Goal: Task Accomplishment & Management: Manage account settings

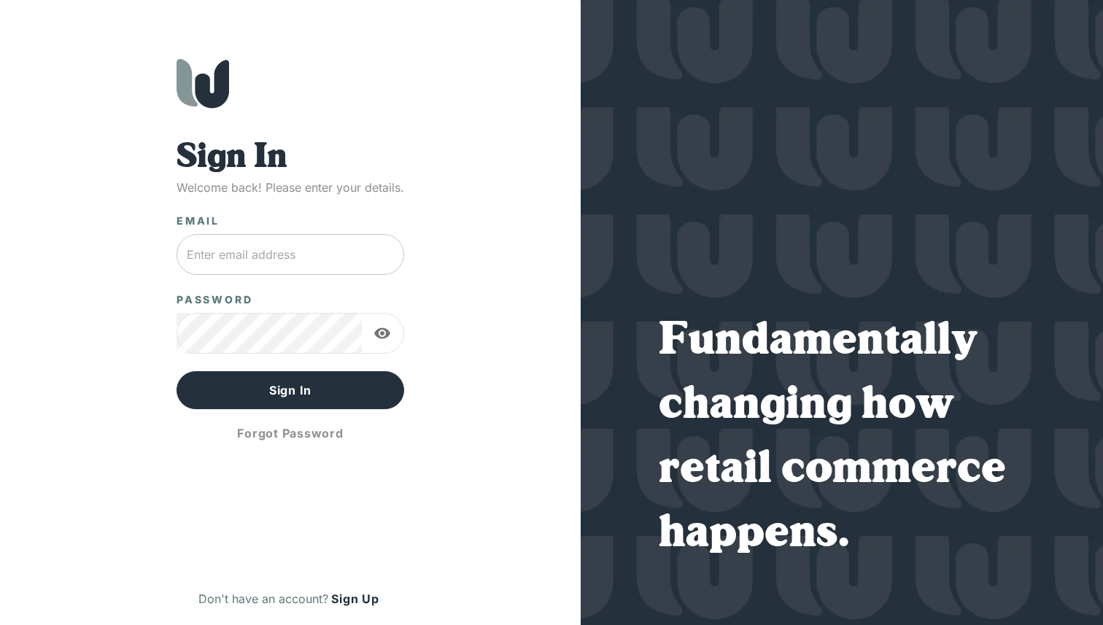
click at [259, 260] on input "text" at bounding box center [290, 254] width 228 height 41
click at [244, 261] on input "text" at bounding box center [290, 254] width 228 height 41
type input "[DOMAIN_NAME][EMAIL_ADDRESS][DOMAIN_NAME]"
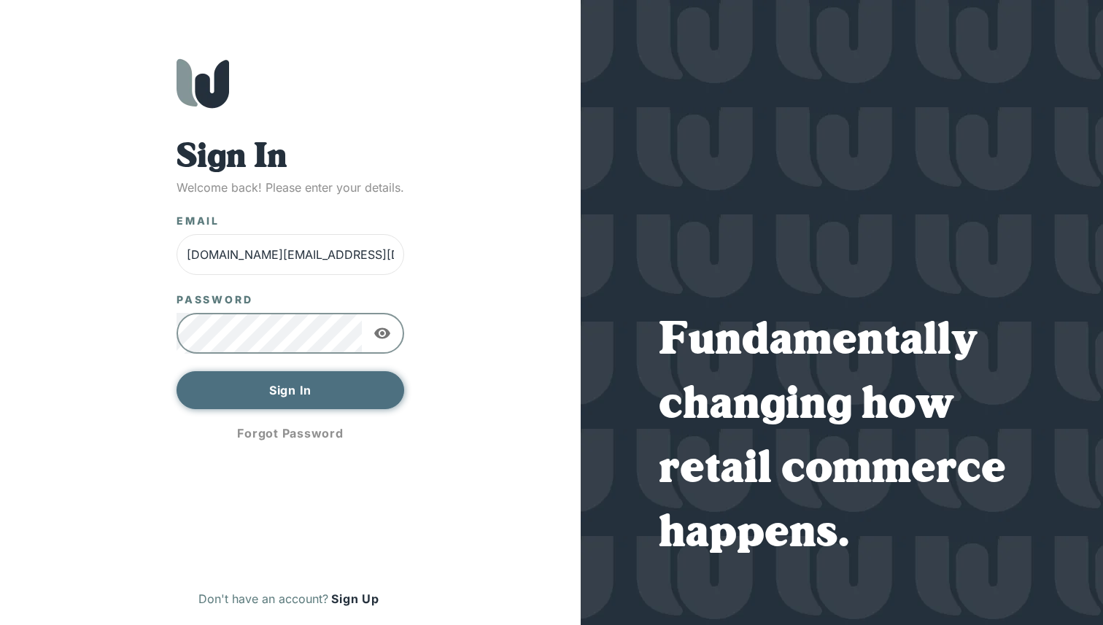
click at [253, 385] on button "Sign In" at bounding box center [290, 390] width 228 height 38
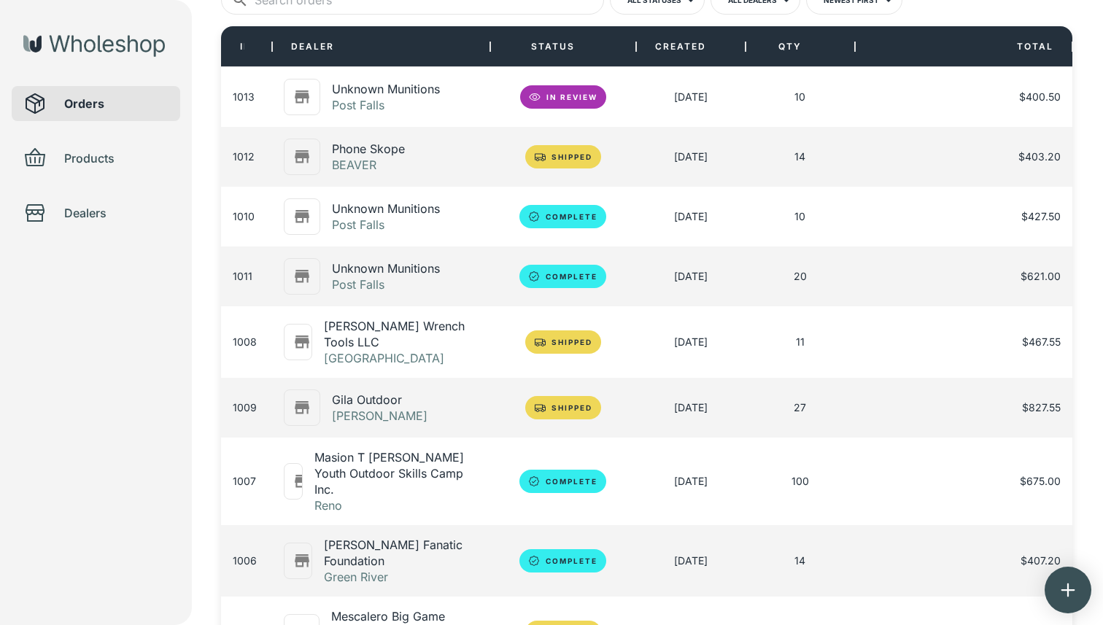
scroll to position [97, 0]
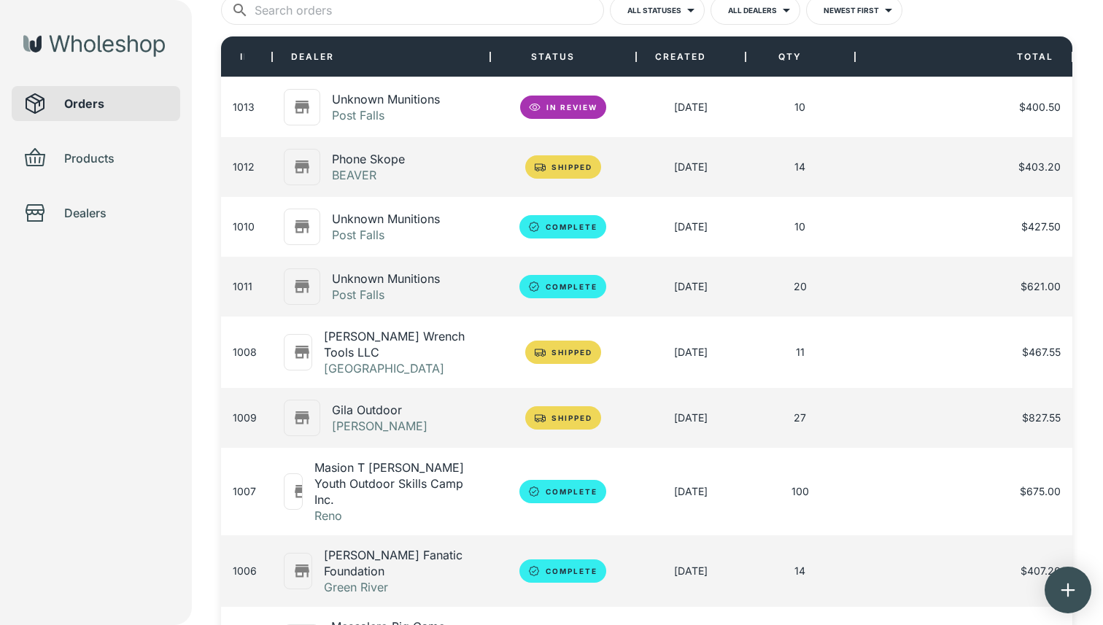
click at [396, 104] on p "Unknown Munitions" at bounding box center [386, 99] width 108 height 16
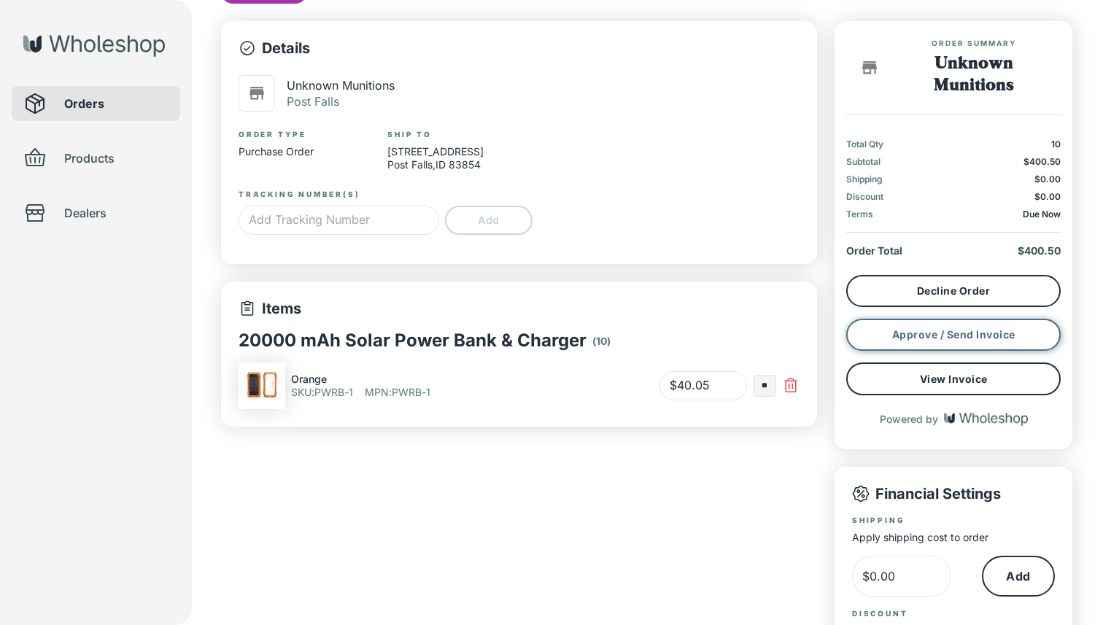
type input "*"
click at [870, 334] on button "Approve / Send Invoice" at bounding box center [953, 335] width 214 height 32
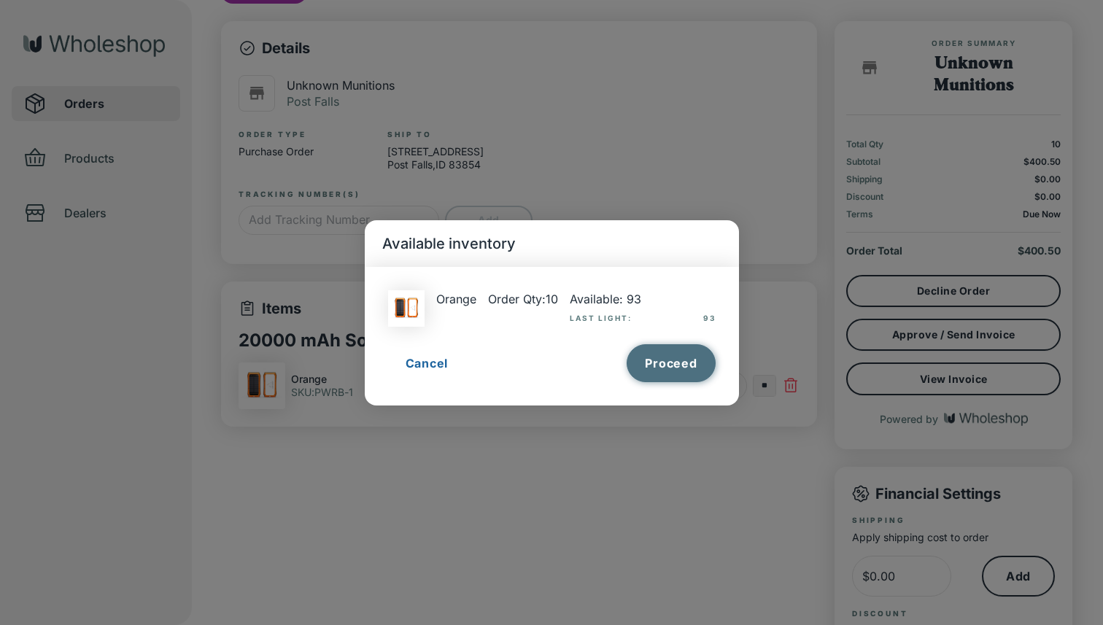
click at [681, 354] on button "Proceed" at bounding box center [670, 363] width 88 height 38
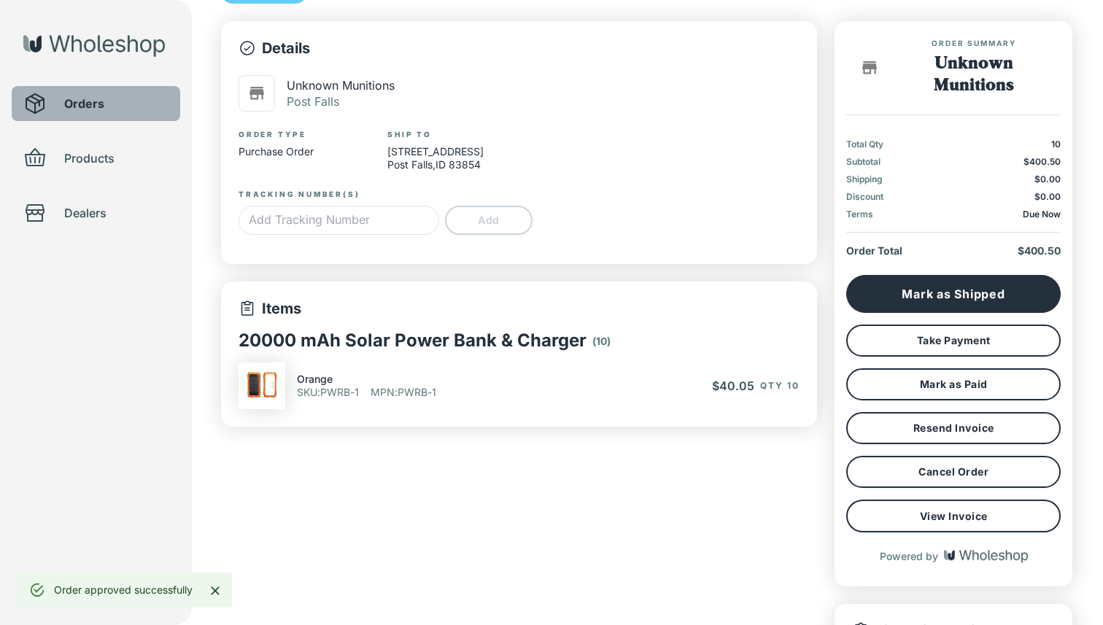
click at [119, 107] on span "Orders" at bounding box center [116, 104] width 104 height 18
